Goal: Find specific page/section: Find specific page/section

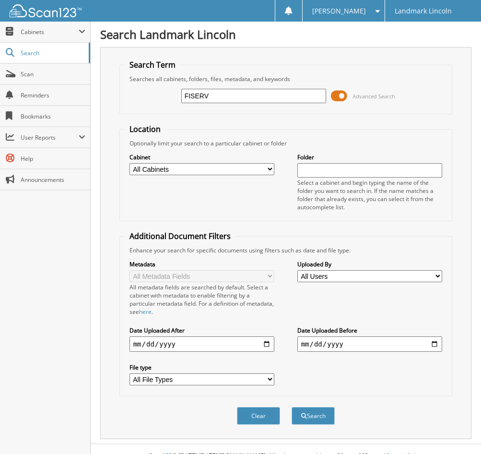
type input "FISERV"
click at [292, 407] on button "Search" at bounding box center [313, 416] width 43 height 18
click at [331, 421] on button "Search" at bounding box center [313, 416] width 43 height 18
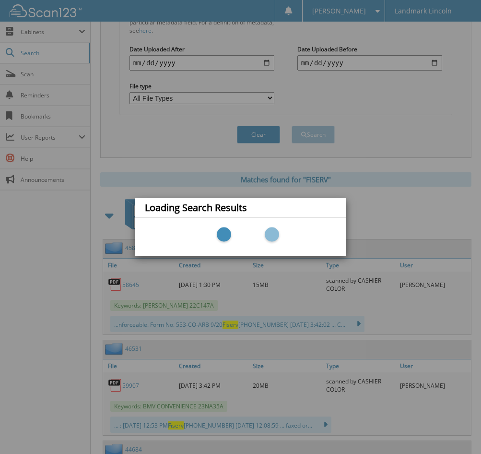
scroll to position [288, 0]
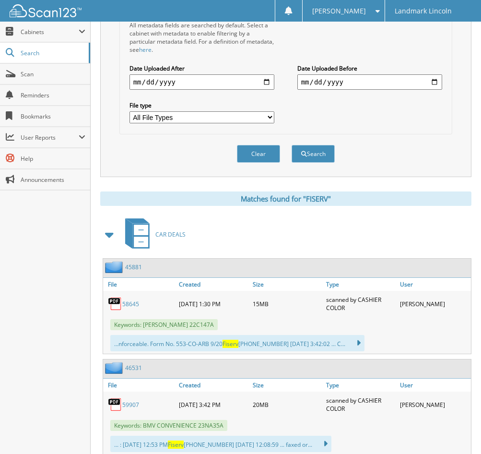
scroll to position [407, 0]
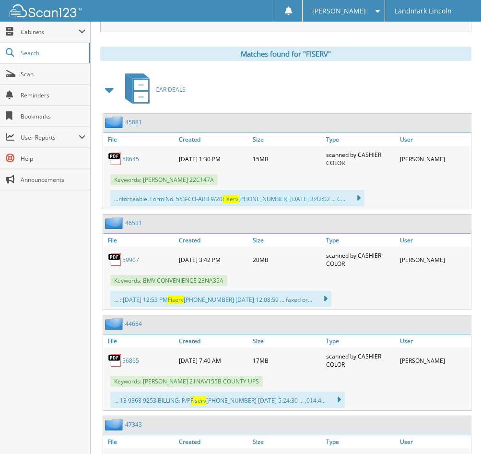
click at [142, 162] on div "58645" at bounding box center [139, 158] width 73 height 21
click at [136, 161] on link "58645" at bounding box center [130, 159] width 17 height 8
click at [34, 37] on span "Cabinets" at bounding box center [45, 32] width 90 height 21
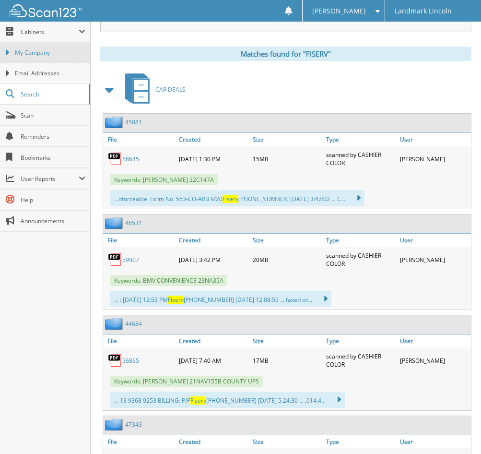
click at [34, 53] on span "My Company" at bounding box center [50, 52] width 71 height 9
